Goal: Task Accomplishment & Management: Complete application form

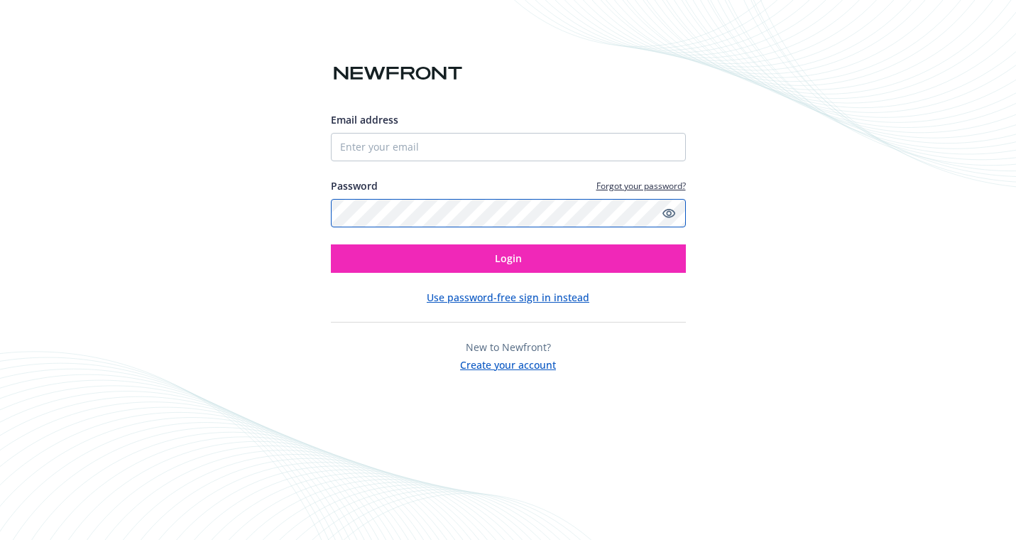
click at [0, 539] on com-1password-button at bounding box center [0, 540] width 0 height 0
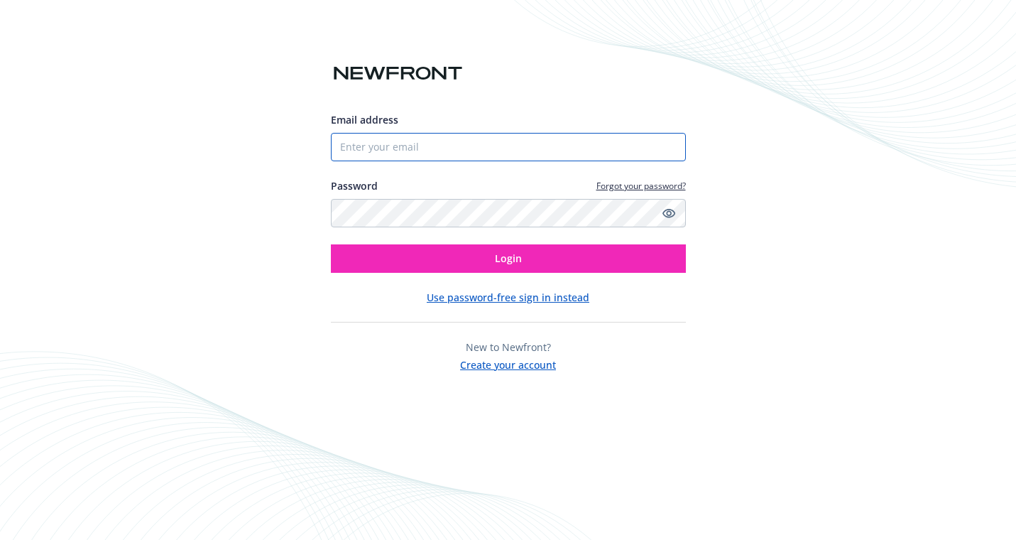
type input "[PERSON_NAME][EMAIL_ADDRESS][PERSON_NAME][DOMAIN_NAME]"
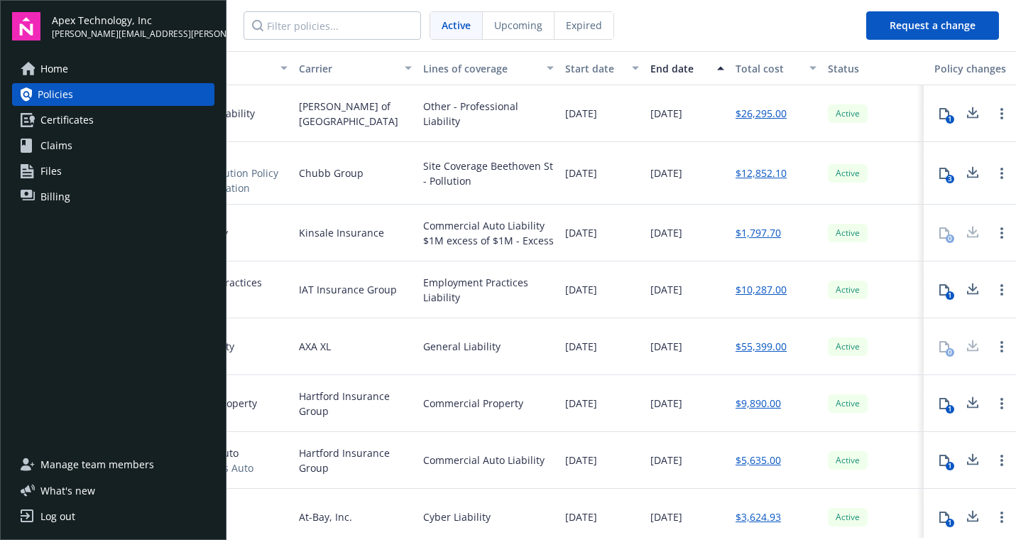
scroll to position [0, 289]
click at [664, 341] on span "[DATE]" at bounding box center [666, 346] width 32 height 15
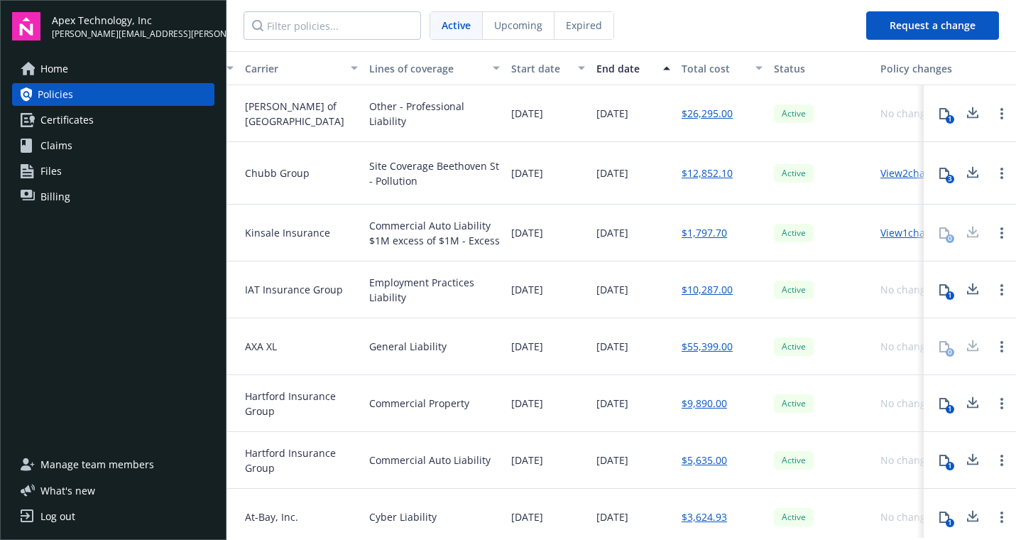
scroll to position [0, 382]
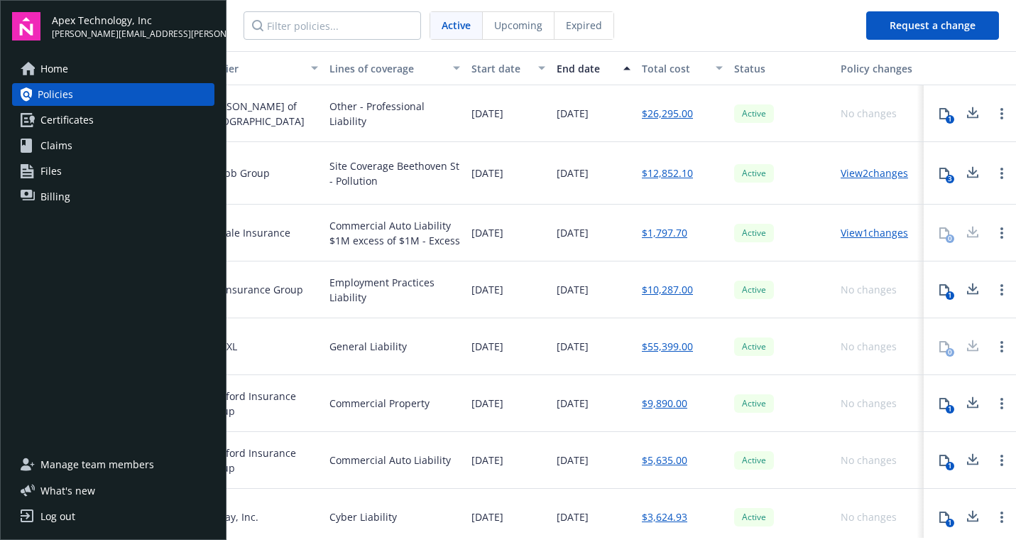
click at [666, 341] on link "$55,399.00" at bounding box center [667, 346] width 51 height 15
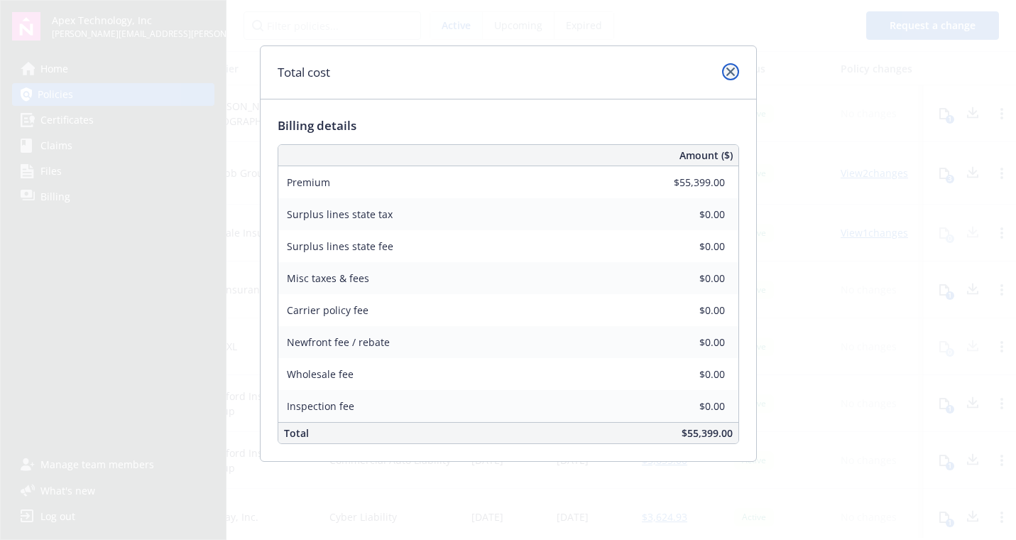
click at [733, 65] on link "close" at bounding box center [730, 71] width 17 height 17
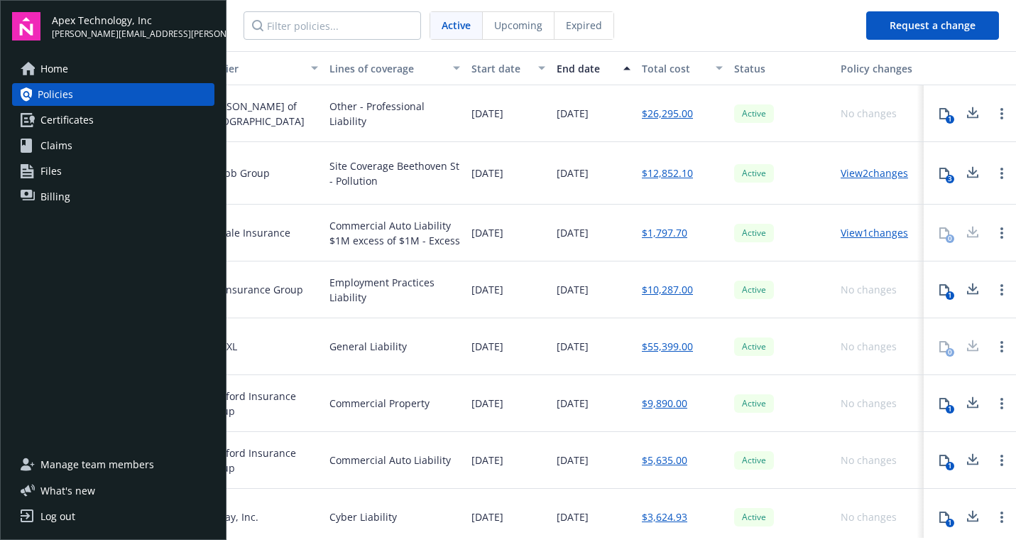
click at [48, 122] on span "Certificates" at bounding box center [66, 120] width 53 height 23
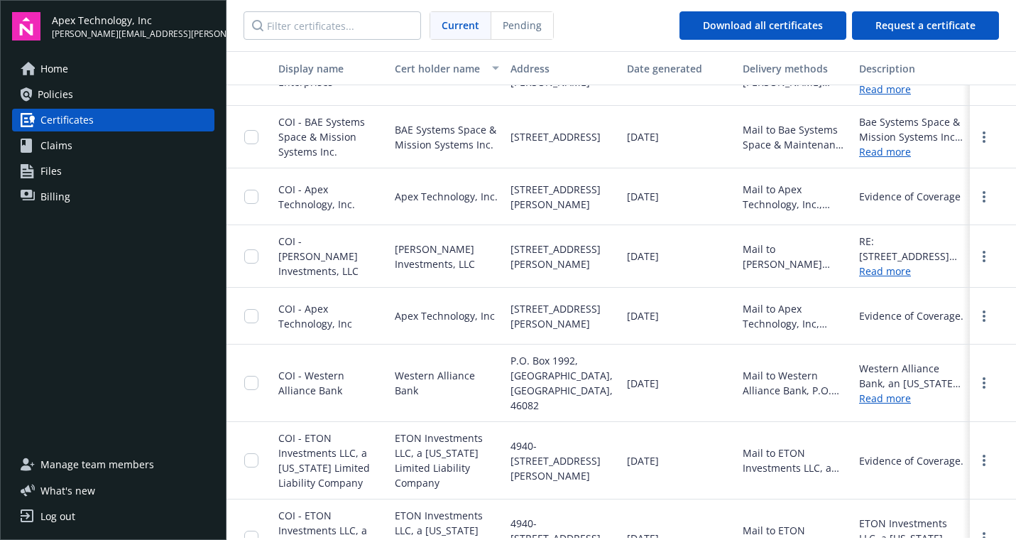
scroll to position [191, 0]
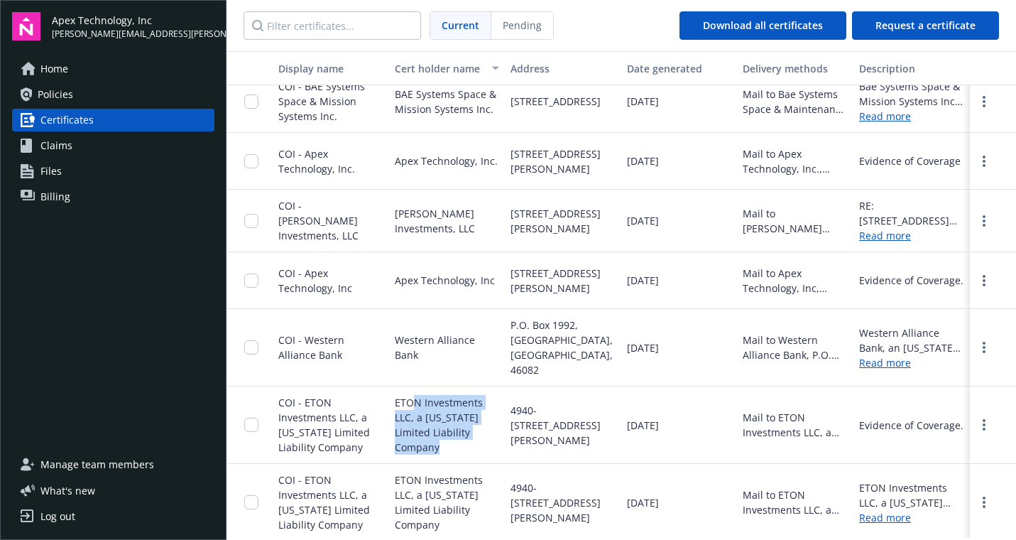
drag, startPoint x: 459, startPoint y: 445, endPoint x: 412, endPoint y: 398, distance: 66.8
click at [410, 398] on span "ETON Investments LLC, a [US_STATE] Limited Liability Company" at bounding box center [447, 425] width 105 height 60
click at [412, 399] on span "ETON Investments LLC, a [US_STATE] Limited Liability Company" at bounding box center [447, 425] width 105 height 60
drag, startPoint x: 415, startPoint y: 400, endPoint x: 493, endPoint y: 454, distance: 93.9
click at [493, 454] on div "ETON Investments LLC, a [US_STATE] Limited Liability Company" at bounding box center [447, 424] width 116 height 77
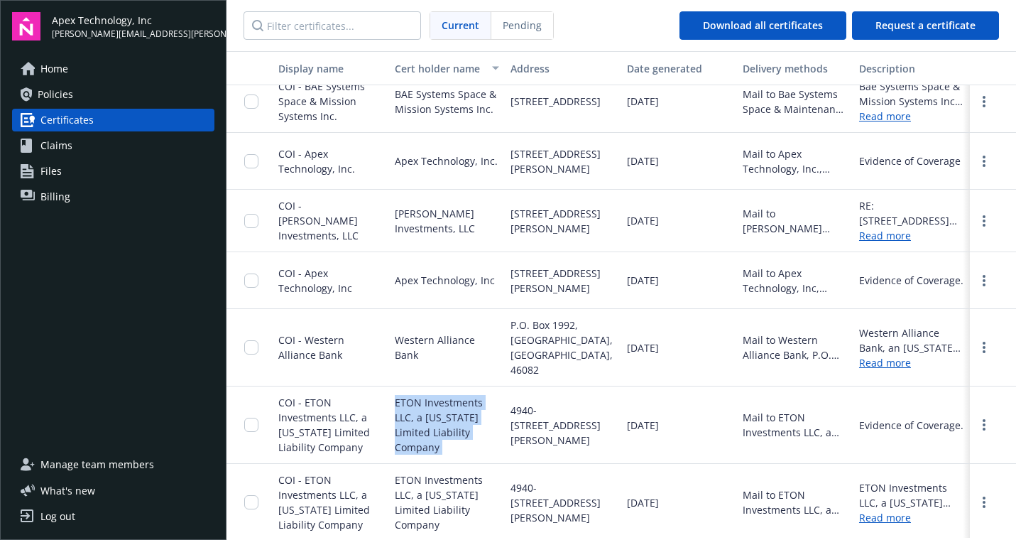
click at [493, 454] on div "ETON Investments LLC, a [US_STATE] Limited Liability Company" at bounding box center [447, 424] width 116 height 77
click at [977, 417] on link "more" at bounding box center [983, 424] width 17 height 17
click at [819, 419] on div "Mail to ETON Investments LLC, a [US_STATE] Limited Liability Company, [STREET_A…" at bounding box center [795, 425] width 105 height 30
click at [881, 513] on link "Read more" at bounding box center [911, 517] width 105 height 15
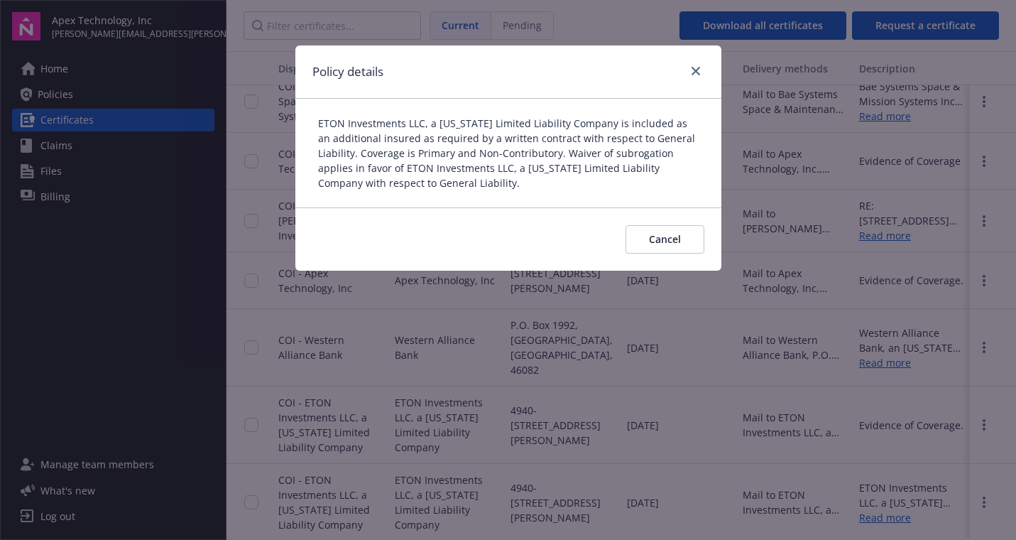
click at [473, 186] on div "ETON Investments LLC, a [US_STATE] Limited Liability Company is included as an …" at bounding box center [508, 153] width 426 height 109
click at [687, 75] on div at bounding box center [693, 71] width 23 height 18
click at [699, 73] on icon "close" at bounding box center [695, 71] width 9 height 9
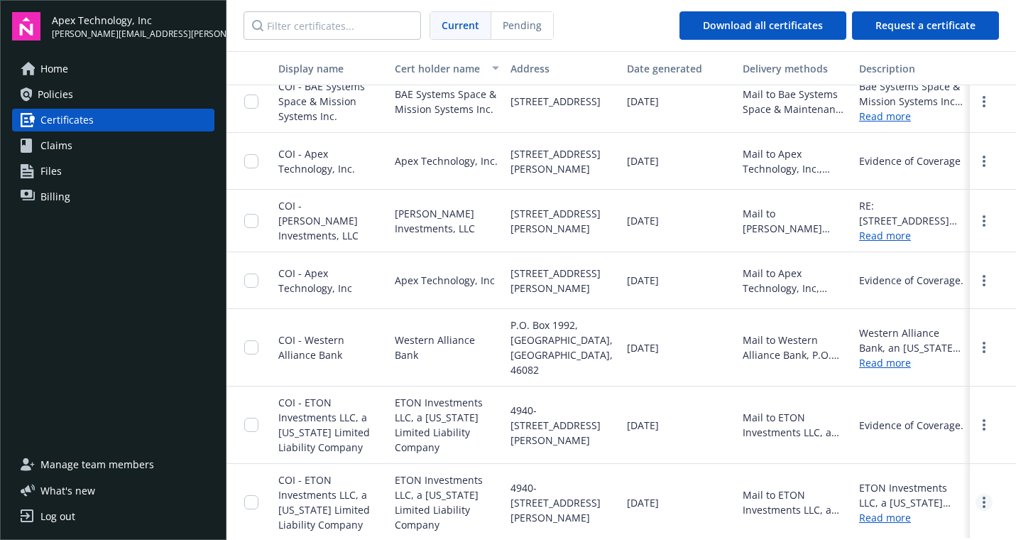
click at [986, 498] on link "more" at bounding box center [983, 501] width 17 height 17
click at [948, 465] on link "Download" at bounding box center [945, 473] width 93 height 28
click at [917, 32] on button "Request a certificate" at bounding box center [925, 25] width 147 height 28
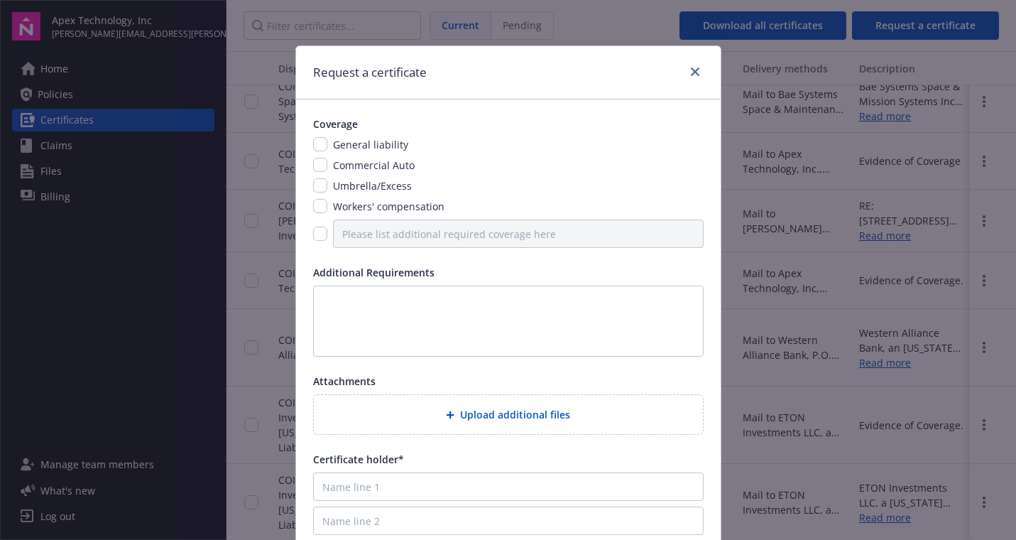
click at [347, 139] on span "General liability" at bounding box center [370, 144] width 75 height 13
click at [315, 145] on input "checkbox" at bounding box center [320, 144] width 14 height 14
checkbox input "true"
click at [365, 319] on textarea at bounding box center [508, 320] width 390 height 71
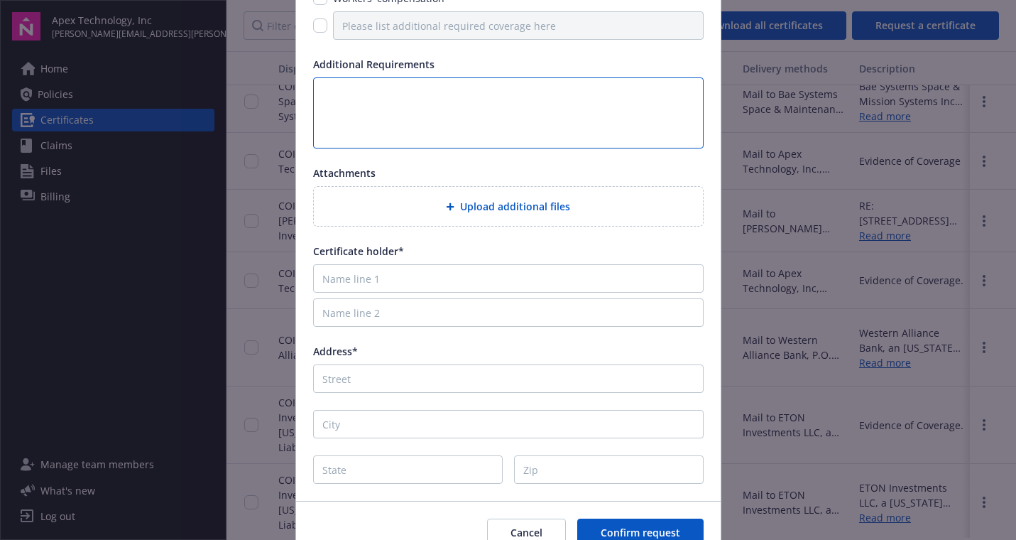
scroll to position [174, 0]
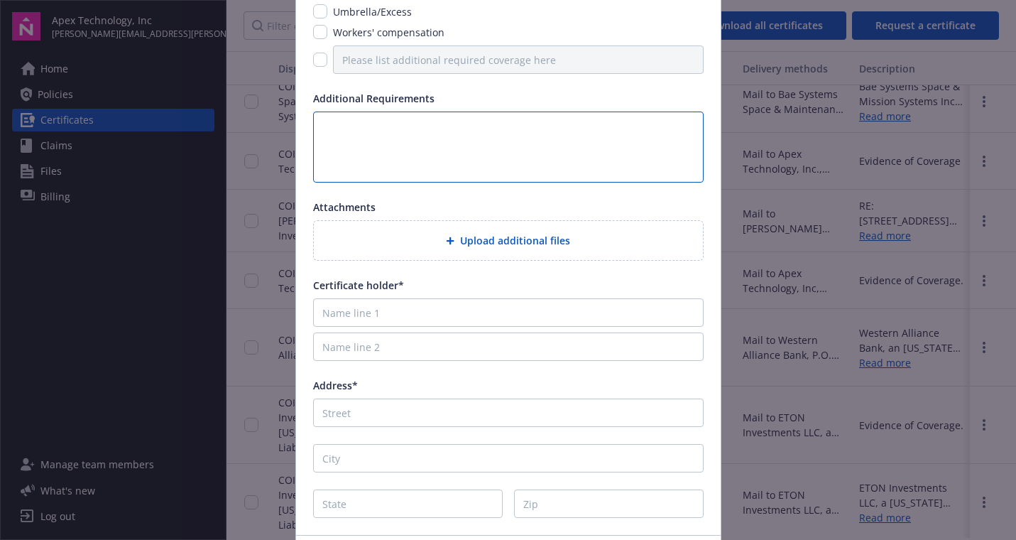
paste textarea "ETON Investments LLC, a [US_STATE] Limited Liability Company [STREET_ADDRESS][P…"
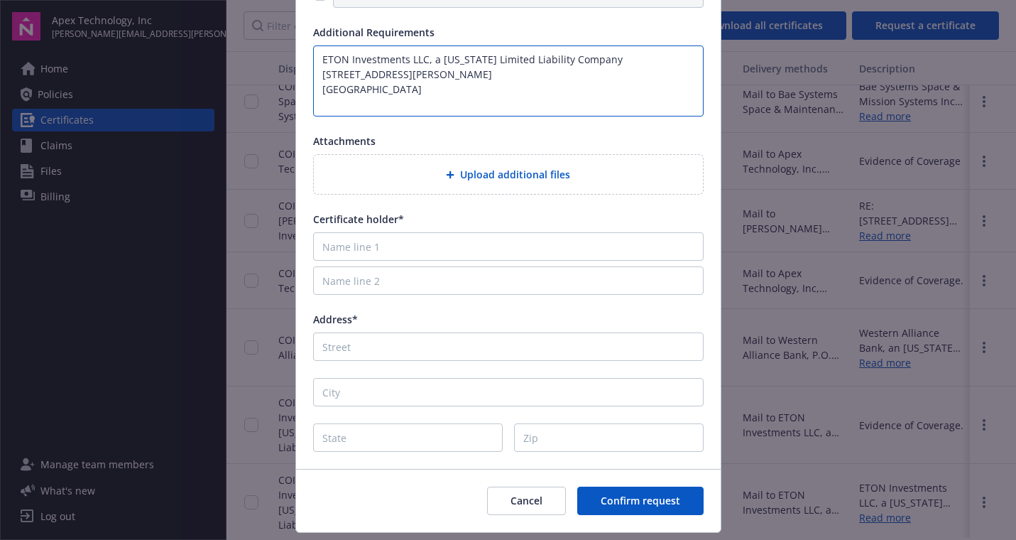
scroll to position [272, 0]
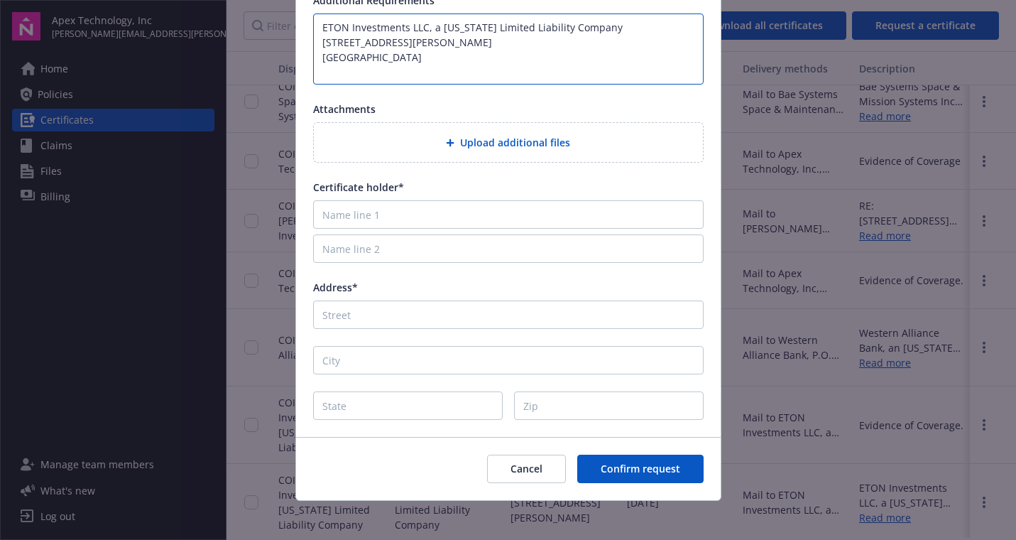
type textarea "ETON Investments LLC, a [US_STATE] Limited Liability Company [STREET_ADDRESS][P…"
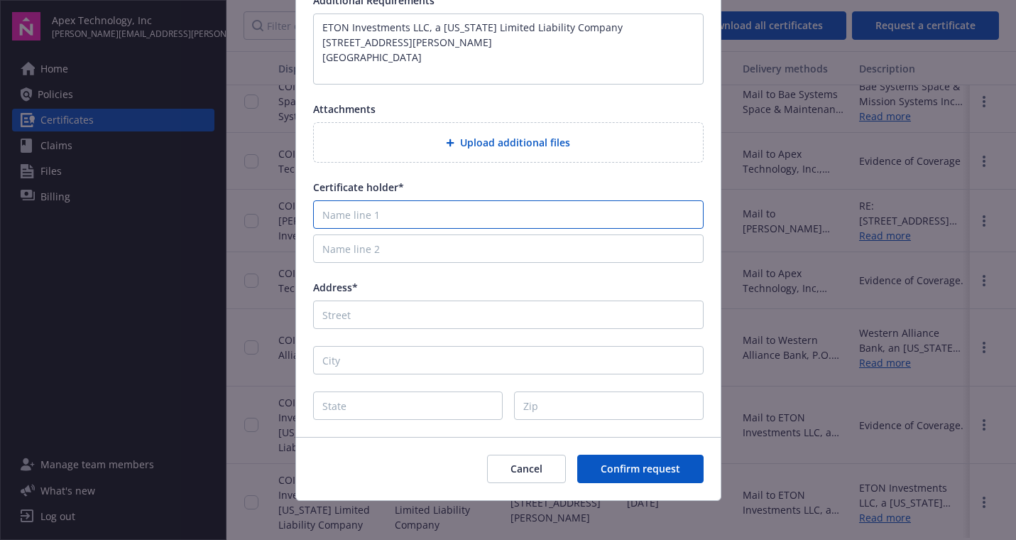
click at [400, 213] on input "Name line 1" at bounding box center [508, 214] width 390 height 28
paste input "ETON Investments LLC, a [US_STATE] Limited Liability Company [STREET_ADDRESS][P…"
type input "ETON Investments LLC, a [US_STATE] Limited Liability Company [STREET_ADDRESS][P…"
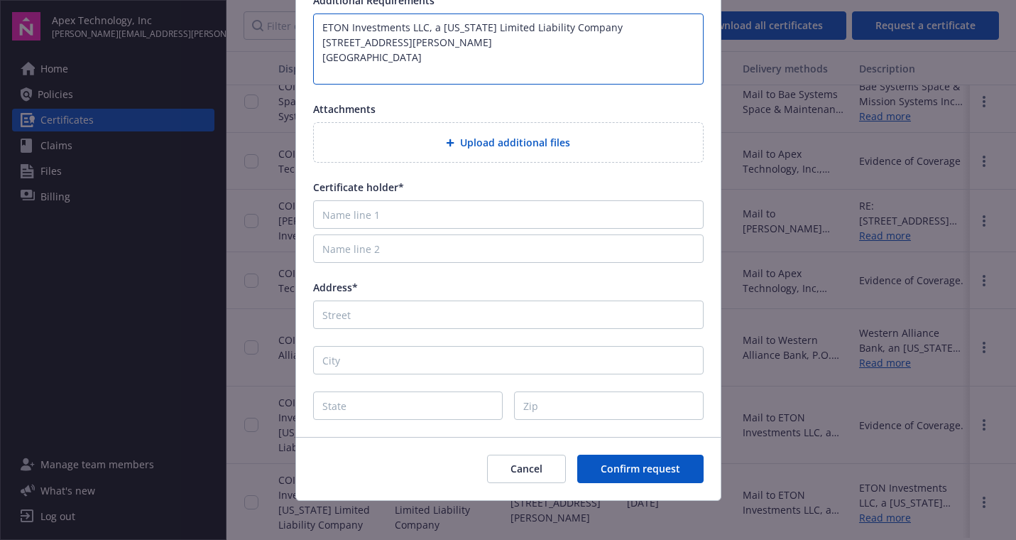
drag, startPoint x: 322, startPoint y: 28, endPoint x: 689, endPoint y: 28, distance: 367.0
click at [689, 28] on textarea "ETON Investments LLC, a [US_STATE] Limited Liability Company [STREET_ADDRESS][P…" at bounding box center [508, 48] width 390 height 71
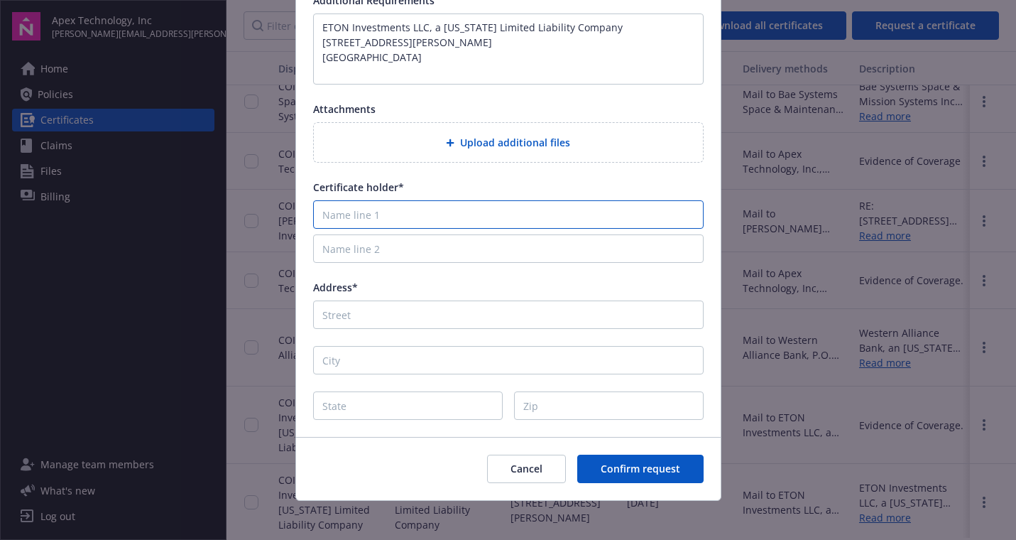
click at [426, 214] on input "Name line 1" at bounding box center [508, 214] width 390 height 28
paste input "ETON Investments LLC, a [US_STATE] Limited Liability Company"
type input "ETON Investments LLC, a [US_STATE] Limited Liability Company"
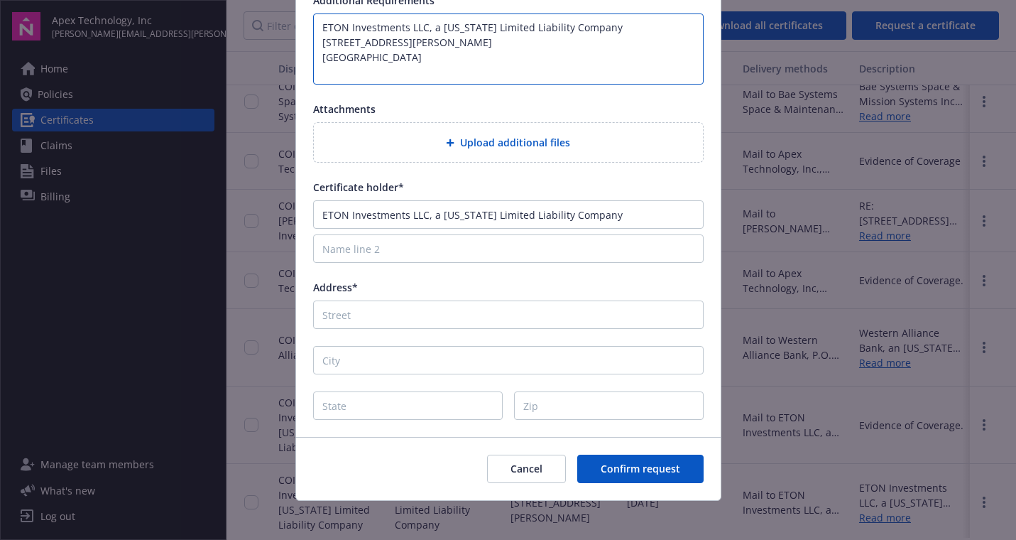
click at [500, 77] on textarea "ETON Investments LLC, a [US_STATE] Limited Liability Company [STREET_ADDRESS][P…" at bounding box center [508, 48] width 390 height 71
drag, startPoint x: 460, startPoint y: 45, endPoint x: 294, endPoint y: 39, distance: 166.2
click at [294, 39] on div "Request a certificate Coverage General liability Commercial Auto Umbrella/Exces…" at bounding box center [508, 270] width 1016 height 540
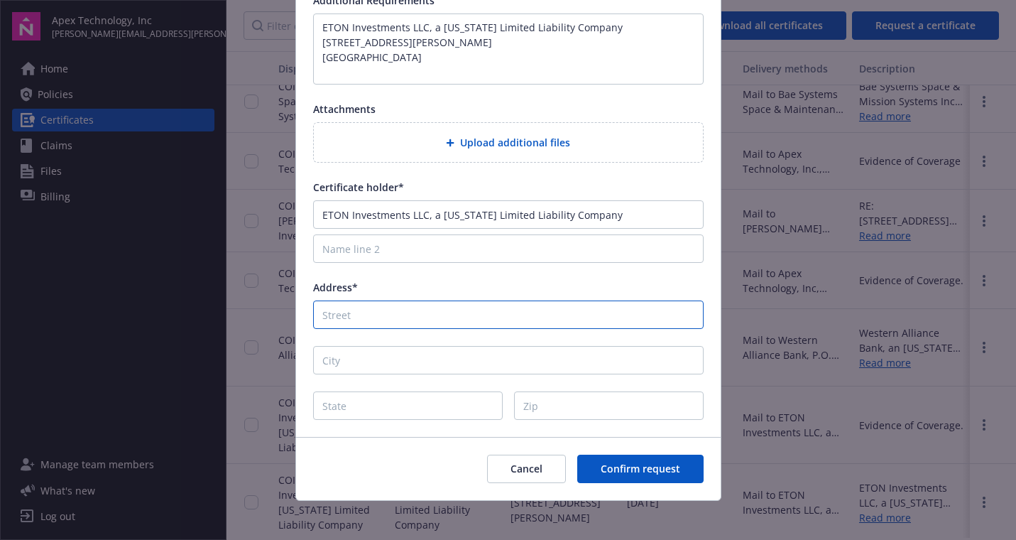
click at [381, 303] on input "Address*" at bounding box center [508, 314] width 390 height 28
paste input "[STREET_ADDRESS][PERSON_NAME]"
type input "[STREET_ADDRESS][PERSON_NAME]"
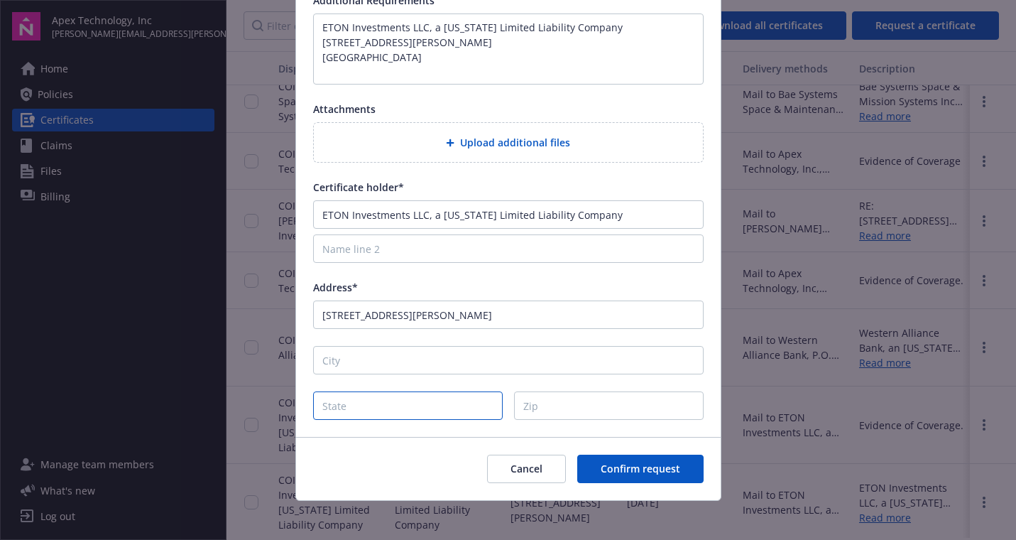
click at [367, 406] on input "State" at bounding box center [408, 405] width 190 height 28
type input "CA"
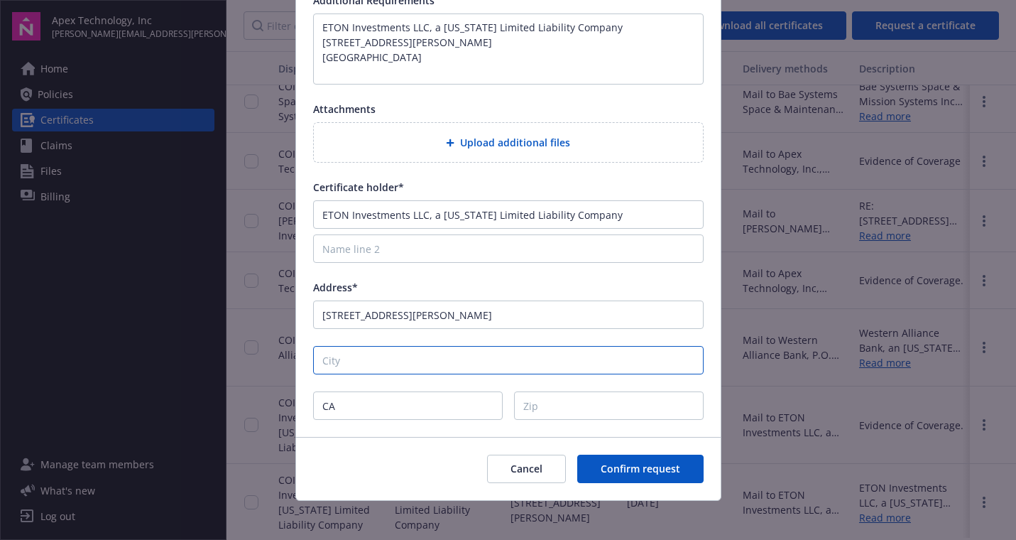
click at [364, 350] on input "City" at bounding box center [508, 360] width 390 height 28
type input "[GEOGRAPHIC_DATA]"
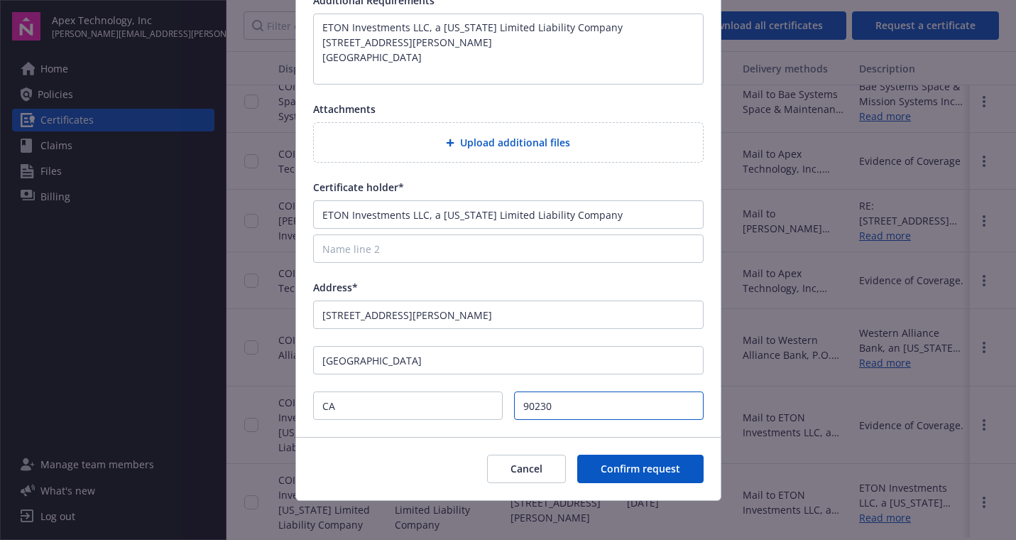
type input "90230"
click at [486, 89] on div "Coverage General liability Commercial Auto Umbrella/Excess Workers' compensatio…" at bounding box center [508, 131] width 425 height 609
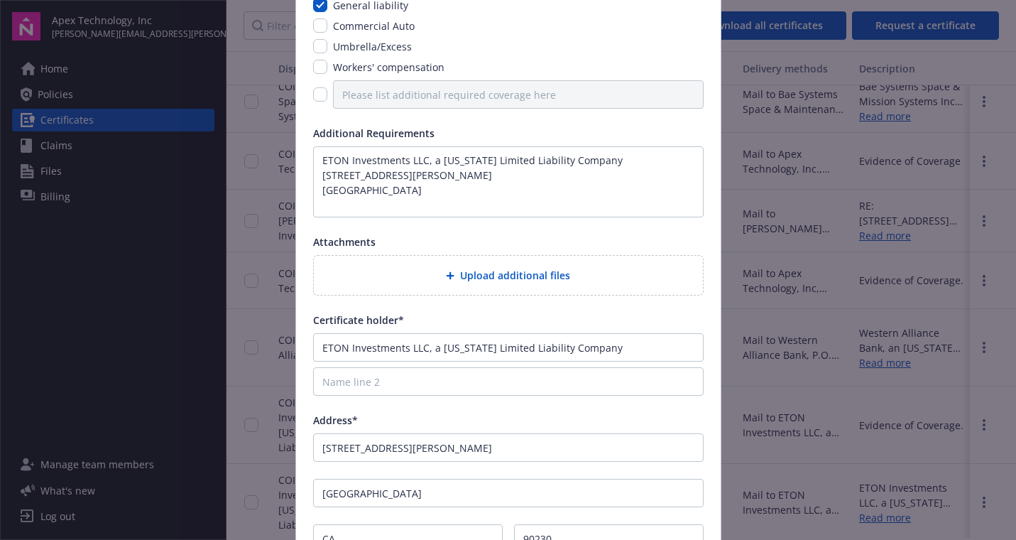
scroll to position [111, 0]
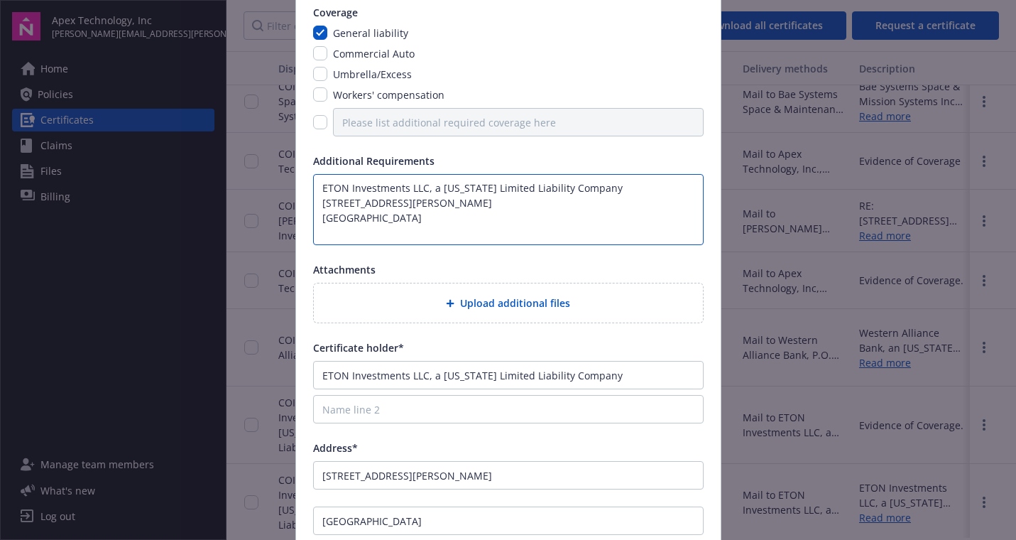
click at [442, 214] on textarea "ETON Investments LLC, a [US_STATE] Limited Liability Company [STREET_ADDRESS][P…" at bounding box center [508, 209] width 390 height 71
click at [319, 185] on textarea "ETON Investments LLC, a [US_STATE] Limited Liability Company [STREET_ADDRESS][P…" at bounding box center [508, 209] width 390 height 71
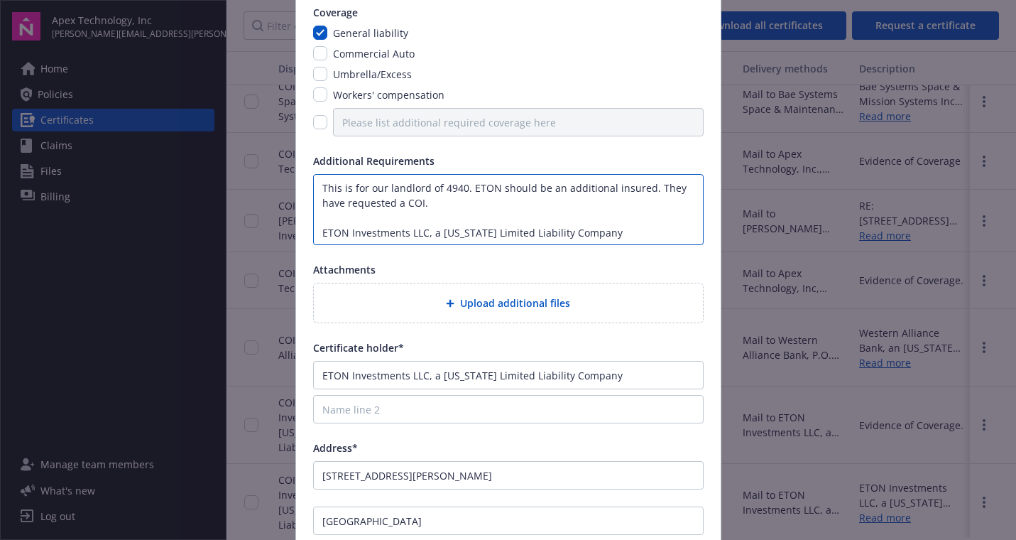
type textarea "This is for our landlord of 4940. ETON should be an additional insured. They ha…"
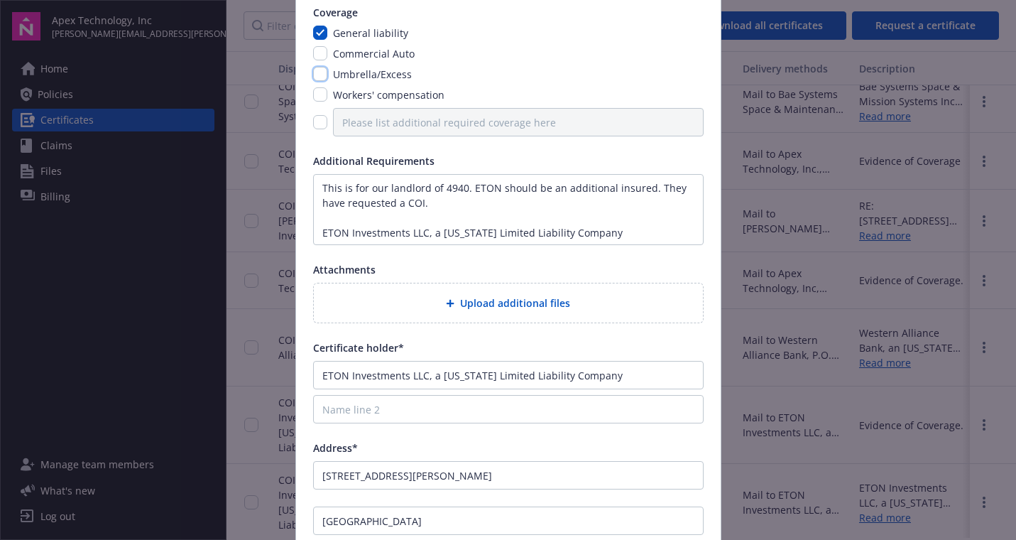
click at [319, 75] on input "checkbox" at bounding box center [320, 74] width 14 height 14
checkbox input "true"
click at [319, 51] on input "checkbox" at bounding box center [320, 53] width 14 height 14
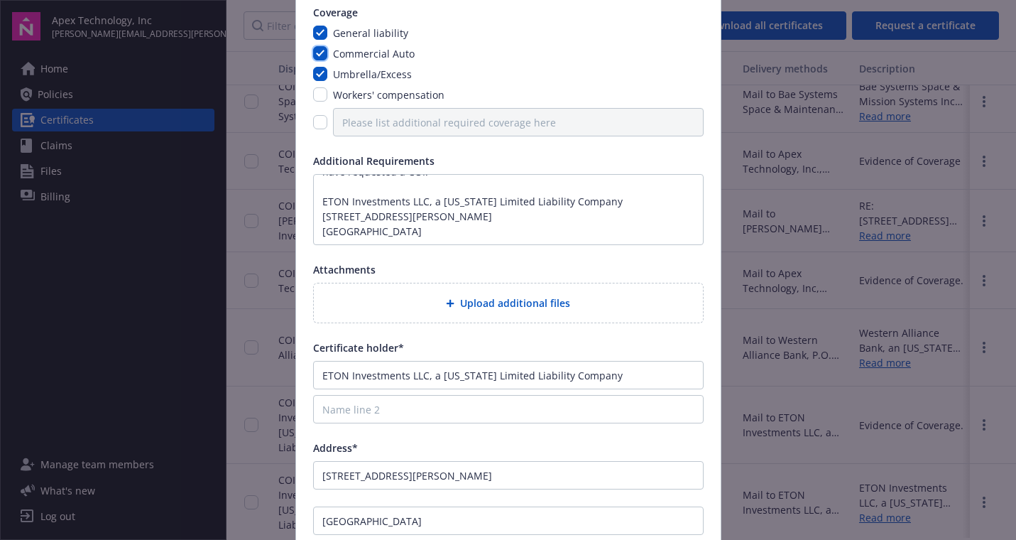
scroll to position [0, 0]
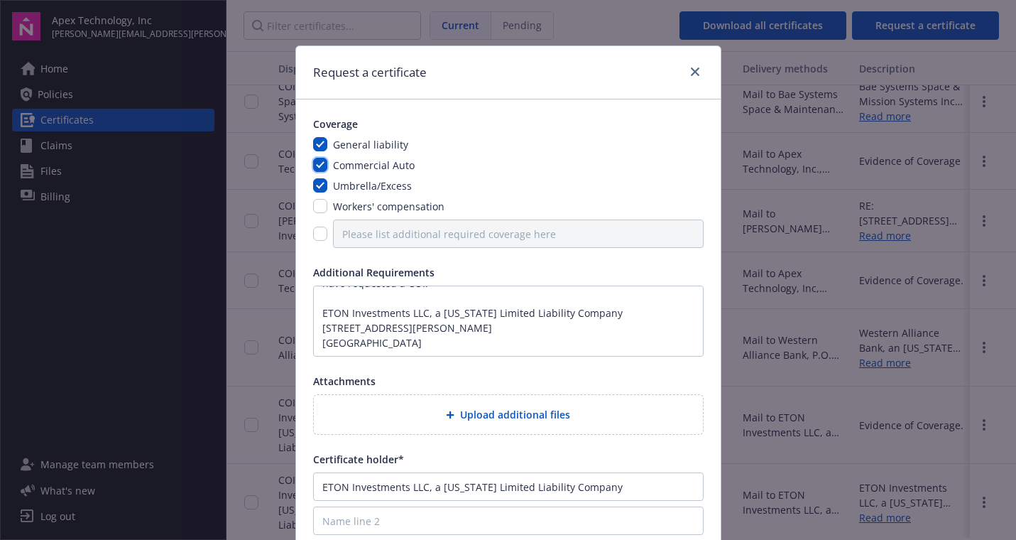
click at [323, 161] on input "checkbox" at bounding box center [320, 165] width 14 height 14
checkbox input "false"
click at [322, 188] on input "checkbox" at bounding box center [320, 185] width 14 height 14
checkbox input "false"
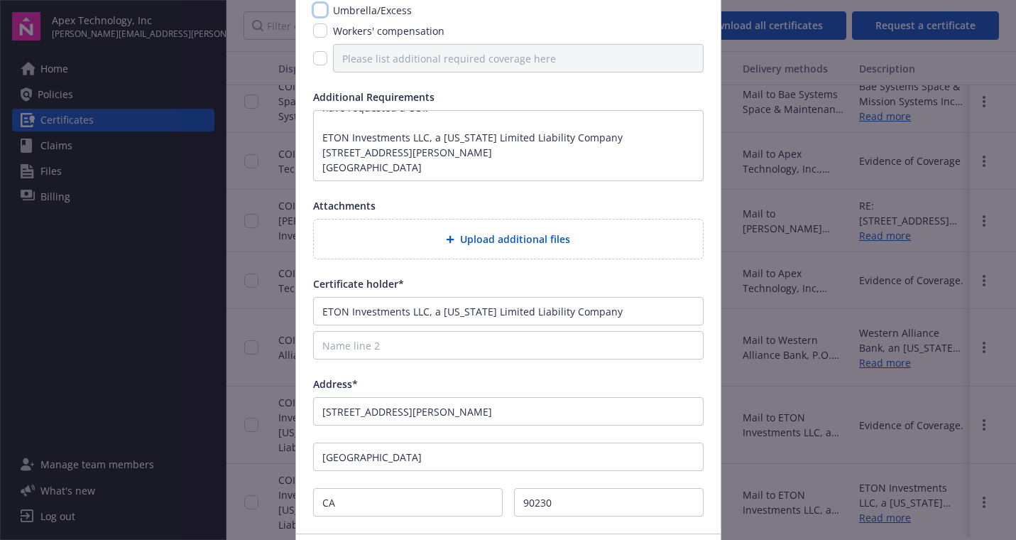
scroll to position [278, 0]
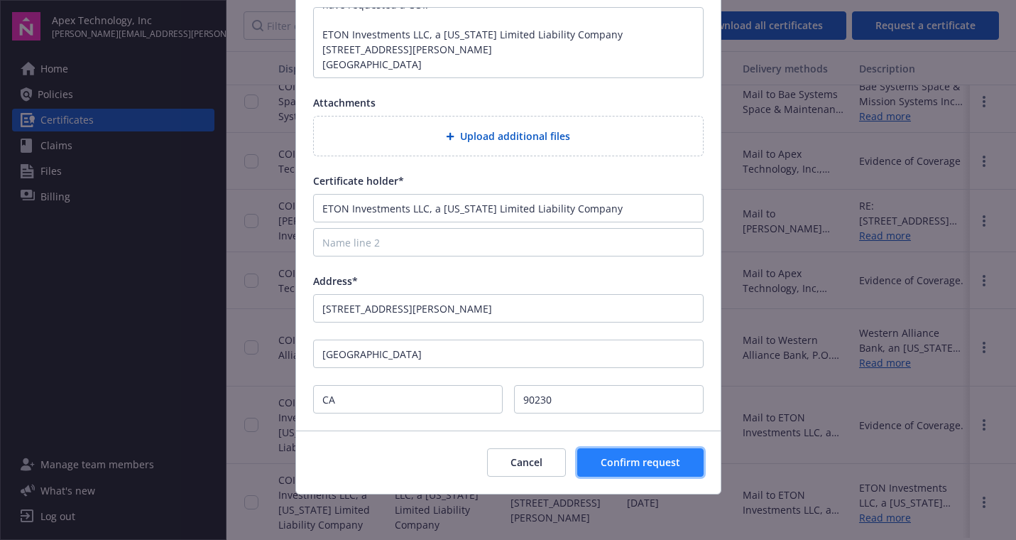
click at [620, 466] on span "Confirm request" at bounding box center [641, 461] width 80 height 13
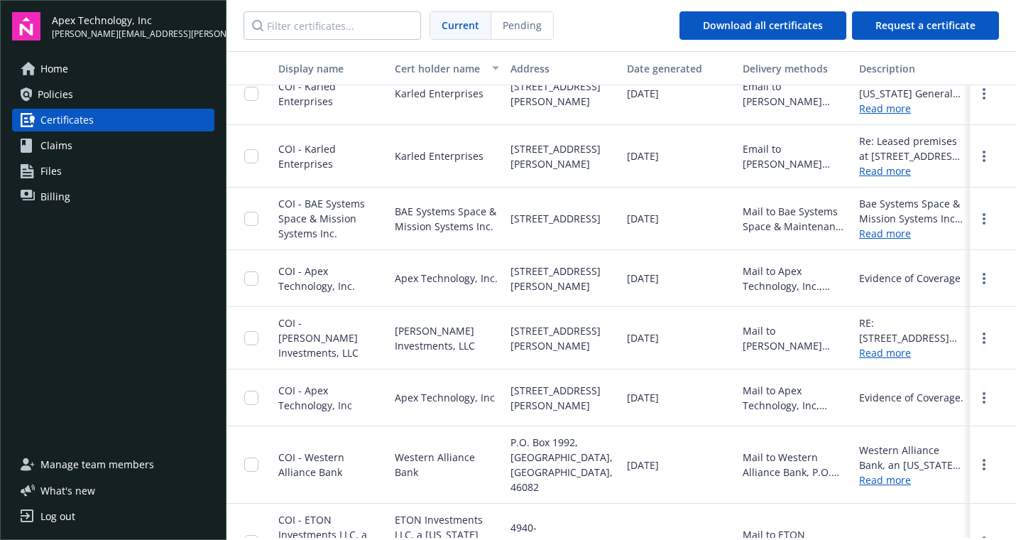
scroll to position [191, 0]
